Goal: Information Seeking & Learning: Find specific fact

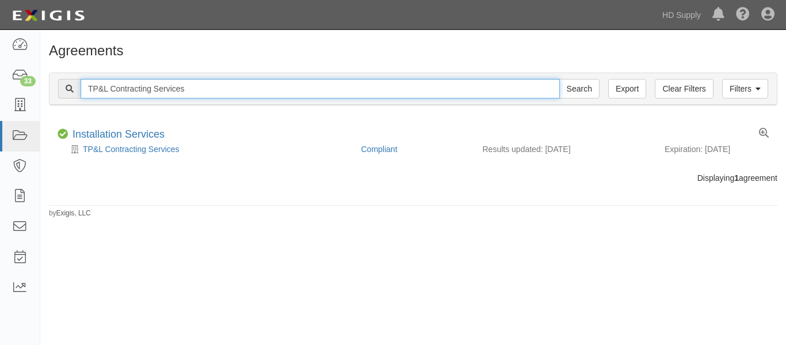
click at [222, 91] on input "TP&L Contracting Services" at bounding box center [320, 89] width 479 height 20
type input "T"
click at [222, 91] on input "text" at bounding box center [320, 89] width 479 height 20
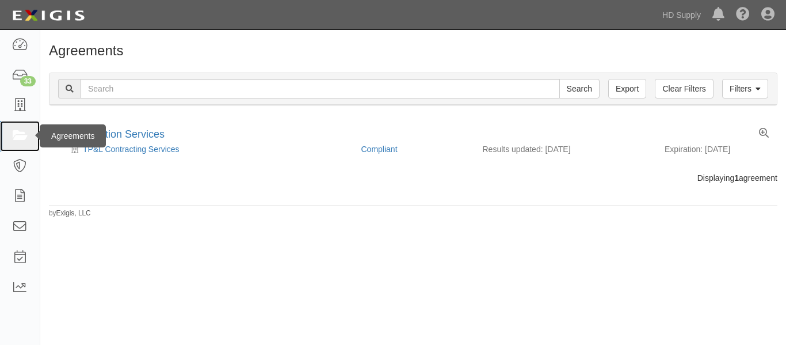
click at [24, 148] on link at bounding box center [20, 136] width 40 height 30
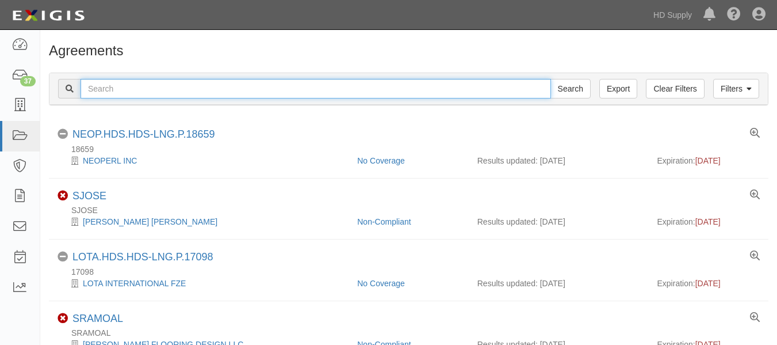
click at [189, 91] on input "text" at bounding box center [316, 89] width 471 height 20
click at [156, 83] on input "text" at bounding box center [316, 89] width 471 height 20
paste input "Texas Home Installers LLC"
type input "Texas Home Installers LLC"
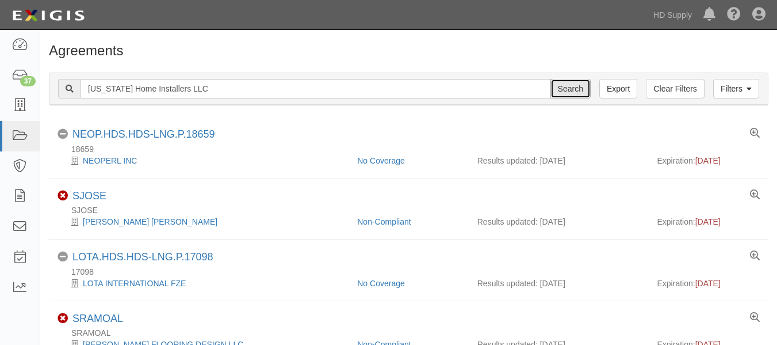
click at [568, 82] on input "Search" at bounding box center [571, 89] width 40 height 20
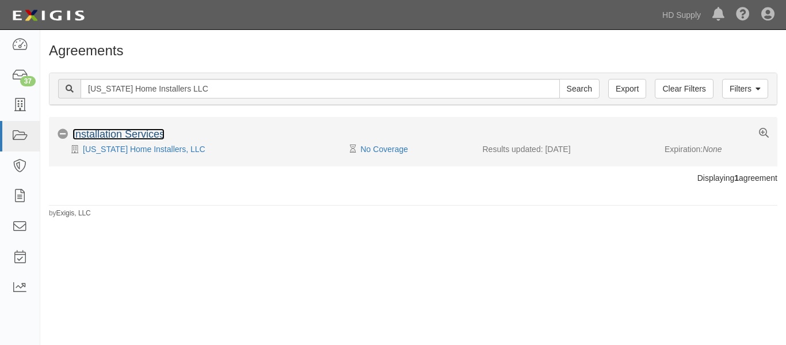
click at [81, 134] on link "Installation Services" at bounding box center [119, 134] width 92 height 12
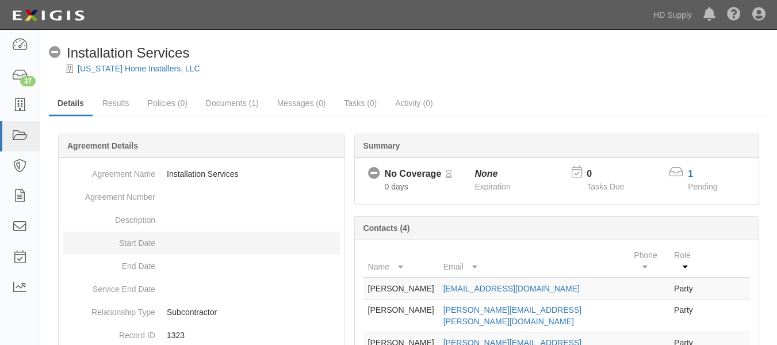
scroll to position [148, 0]
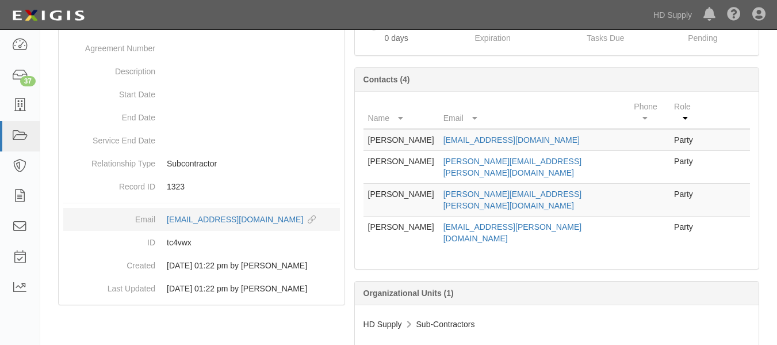
drag, startPoint x: 165, startPoint y: 220, endPoint x: 333, endPoint y: 215, distance: 168.7
click at [333, 215] on dd "agreement-tc4vwx@hdsupply.complianz.com copy to clipboard" at bounding box center [201, 219] width 277 height 23
copy div "agreement-tc4vwx@hdsupply.complianz.com"
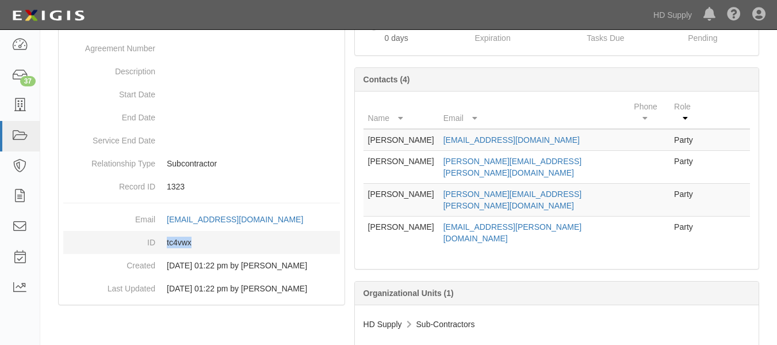
drag, startPoint x: 164, startPoint y: 254, endPoint x: 200, endPoint y: 252, distance: 36.3
click at [200, 252] on dd "tc4vwx" at bounding box center [201, 242] width 277 height 23
copy dd "tc4vwx"
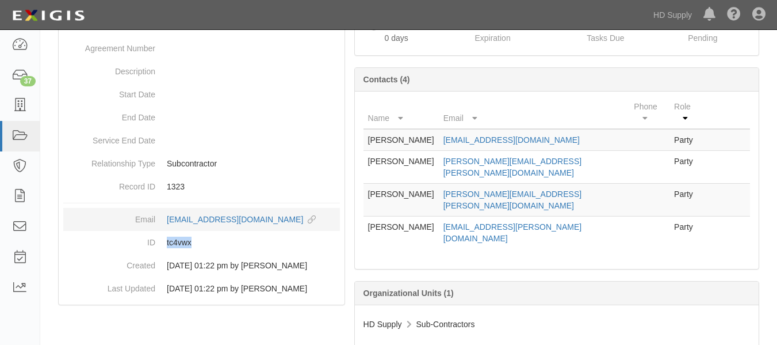
scroll to position [0, 0]
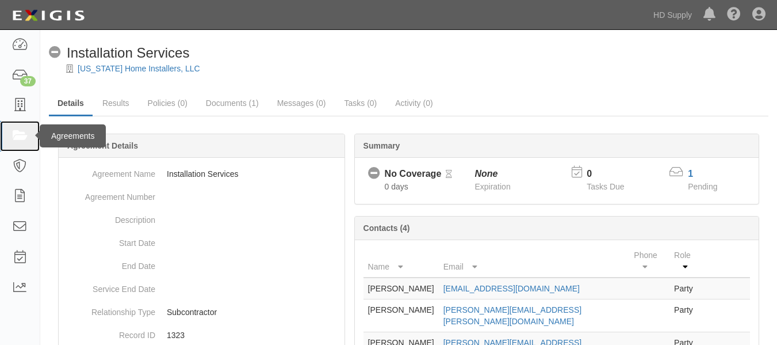
click at [20, 134] on icon at bounding box center [20, 135] width 16 height 13
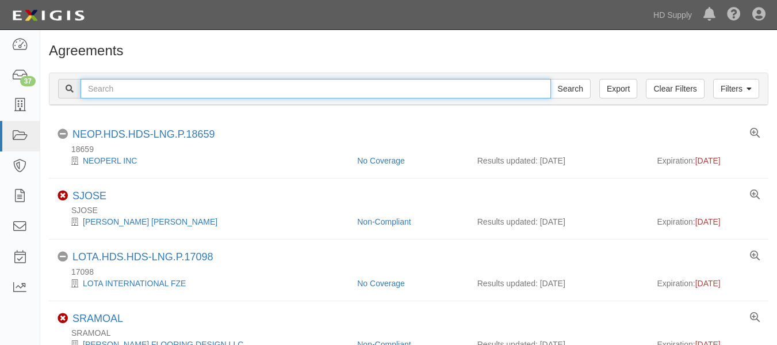
click at [155, 91] on input "text" at bounding box center [316, 89] width 471 height 20
paste input "OLYMPIC PAINT AND RENOVATIONS LLC"
type input "OLYMPIC PAINT AND RENOVATIONS LLC"
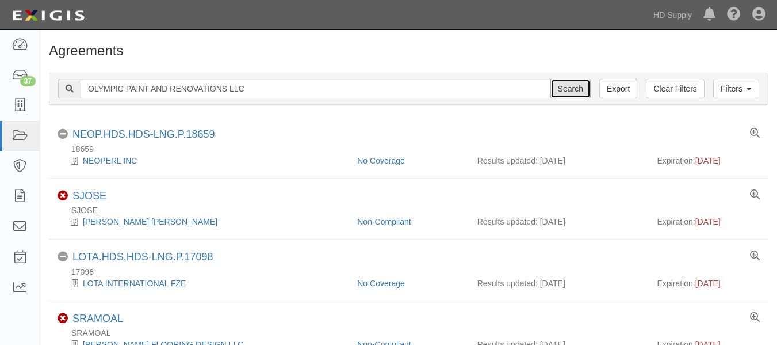
click at [562, 97] on input "Search" at bounding box center [571, 89] width 40 height 20
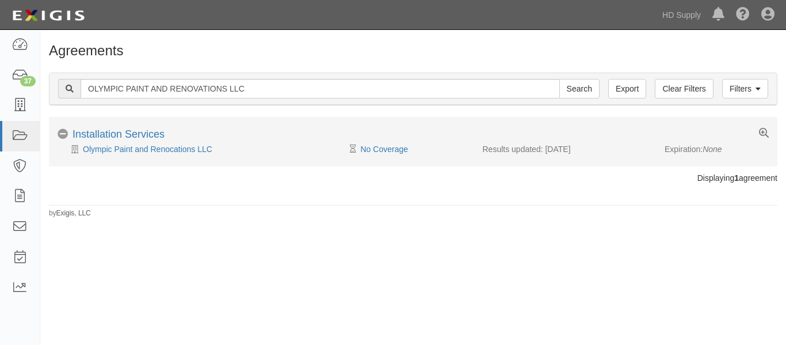
click at [110, 127] on li "No Coverage Installation Services Olympic Paint and Renocations LLC Pending Rev…" at bounding box center [413, 141] width 729 height 49
click at [101, 138] on link "Installation Services" at bounding box center [119, 134] width 92 height 12
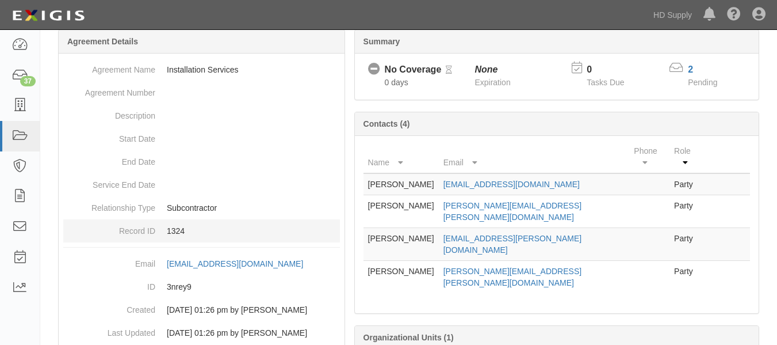
scroll to position [104, 0]
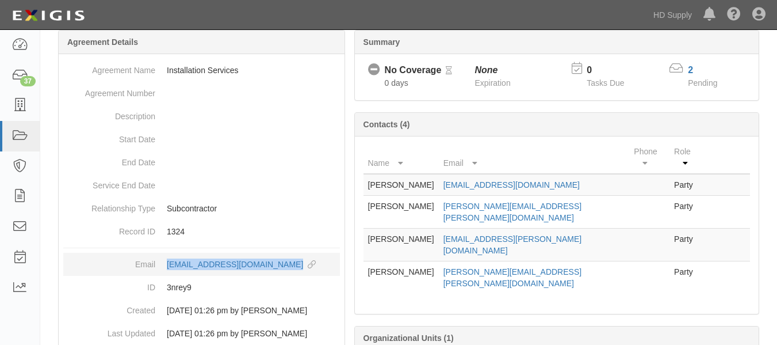
drag, startPoint x: 165, startPoint y: 263, endPoint x: 340, endPoint y: 271, distance: 175.1
click at [340, 271] on dd "[EMAIL_ADDRESS][DOMAIN_NAME] copy to clipboard" at bounding box center [201, 264] width 277 height 23
copy div "[EMAIL_ADDRESS][DOMAIN_NAME]"
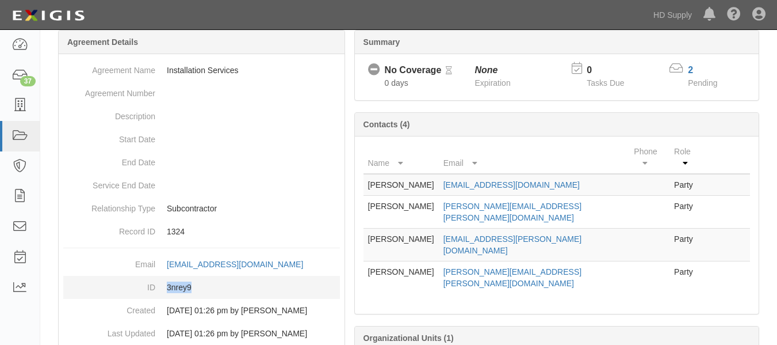
drag, startPoint x: 165, startPoint y: 297, endPoint x: 203, endPoint y: 302, distance: 38.3
click at [203, 299] on dd "3nrey9" at bounding box center [201, 287] width 277 height 23
copy dd "3nrey9"
